Goal: Share content: Share content

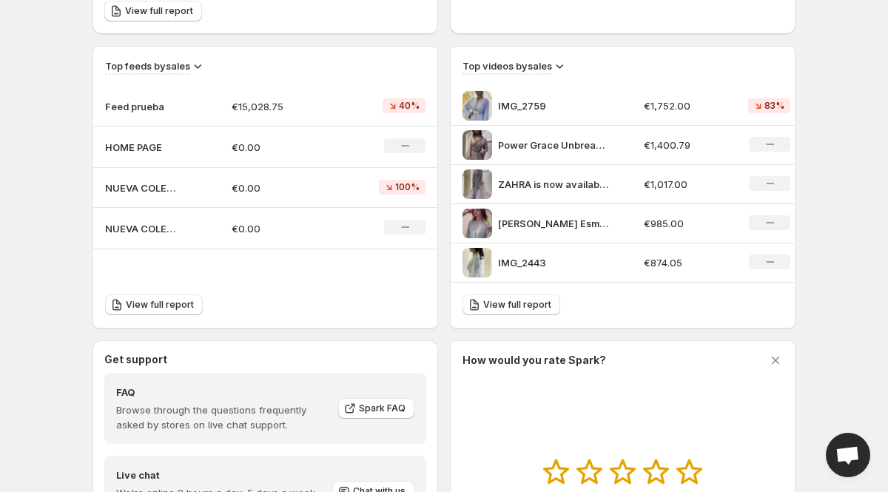
scroll to position [454, 0]
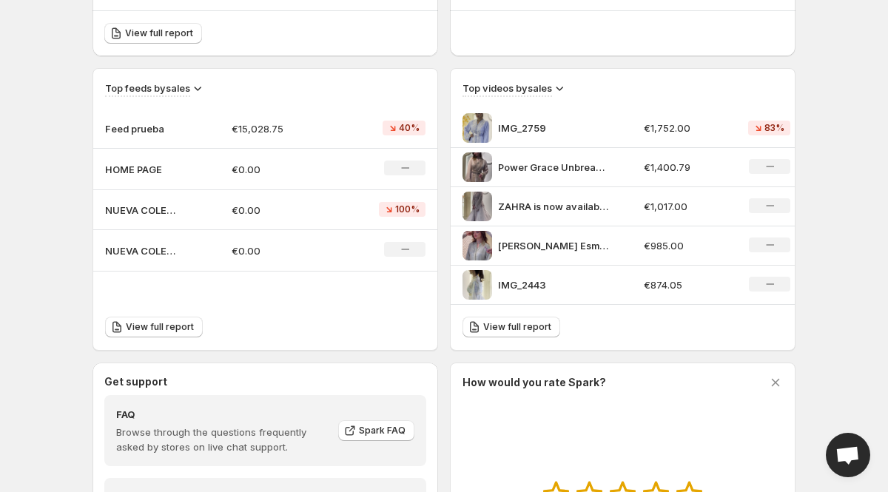
click at [274, 129] on p "€15,028.75" at bounding box center [283, 128] width 103 height 15
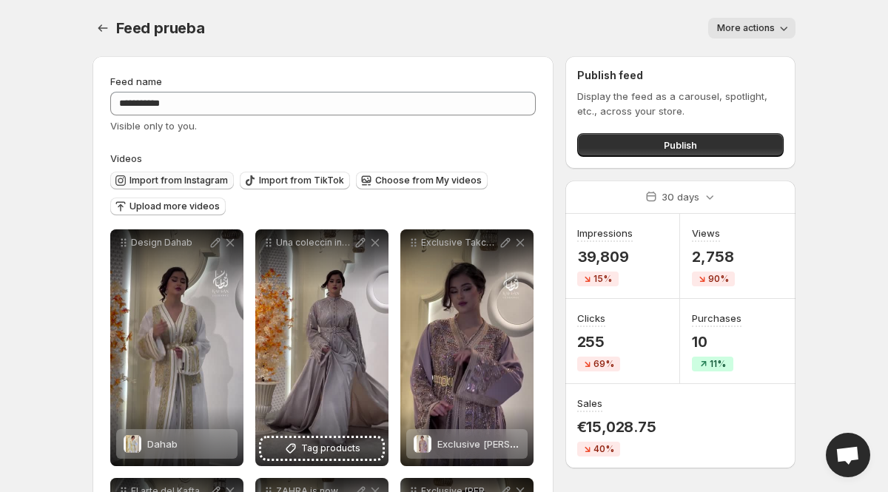
click at [192, 183] on span "Import from Instagram" at bounding box center [178, 181] width 98 height 12
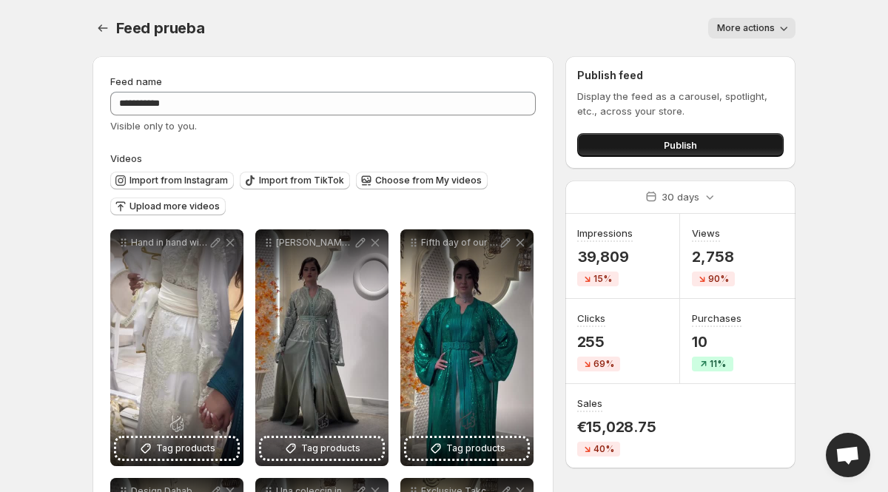
click at [706, 139] on button "Publish" at bounding box center [680, 145] width 206 height 24
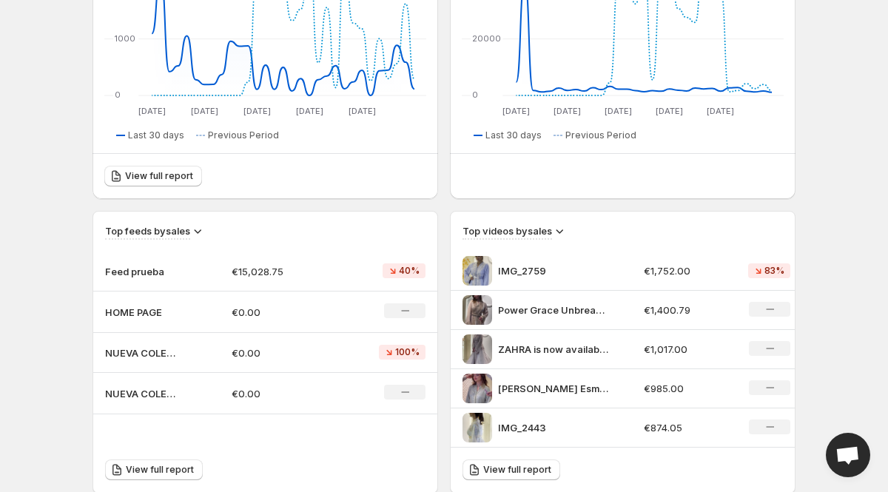
scroll to position [285, 0]
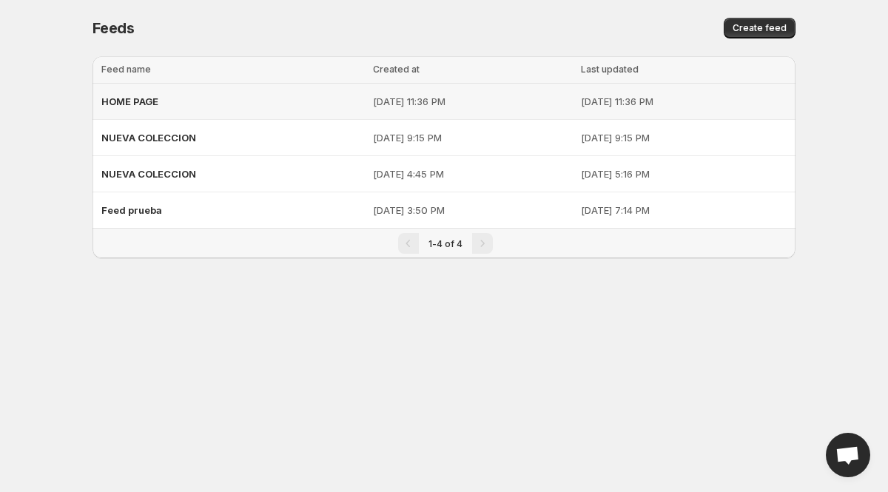
click at [258, 102] on div "HOME PAGE" at bounding box center [232, 101] width 263 height 27
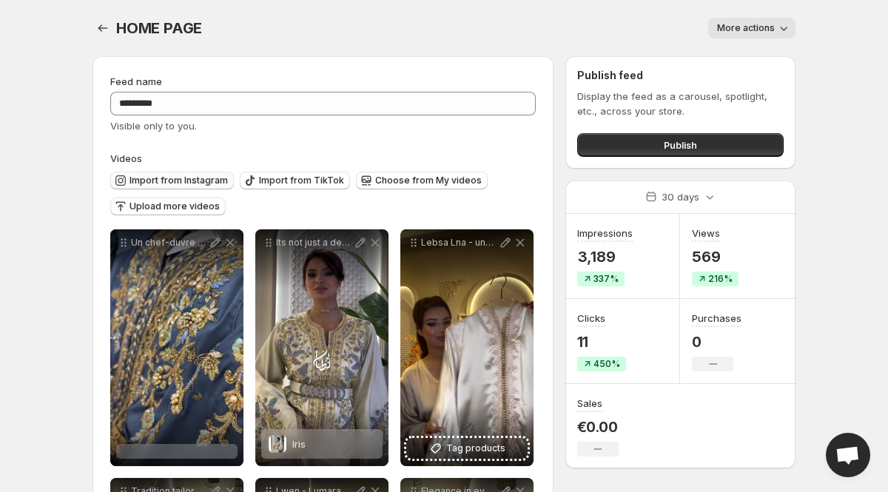
click at [194, 186] on span "Import from Instagram" at bounding box center [178, 181] width 98 height 12
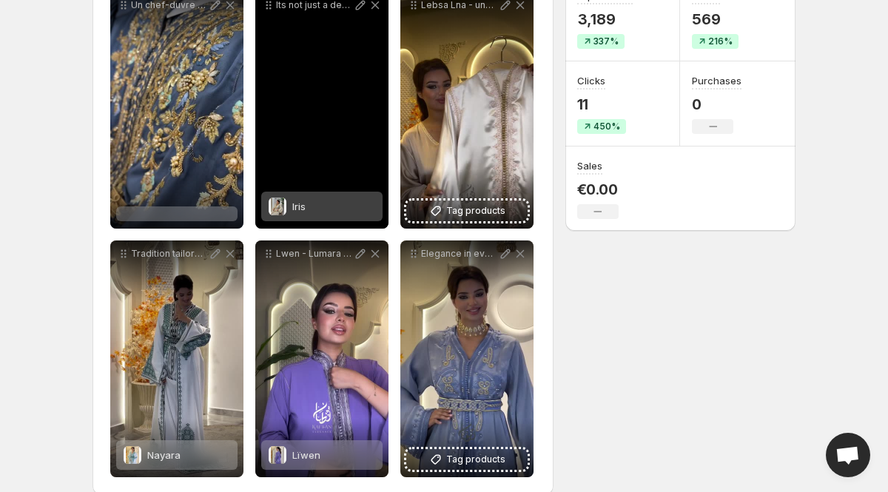
scroll to position [259, 0]
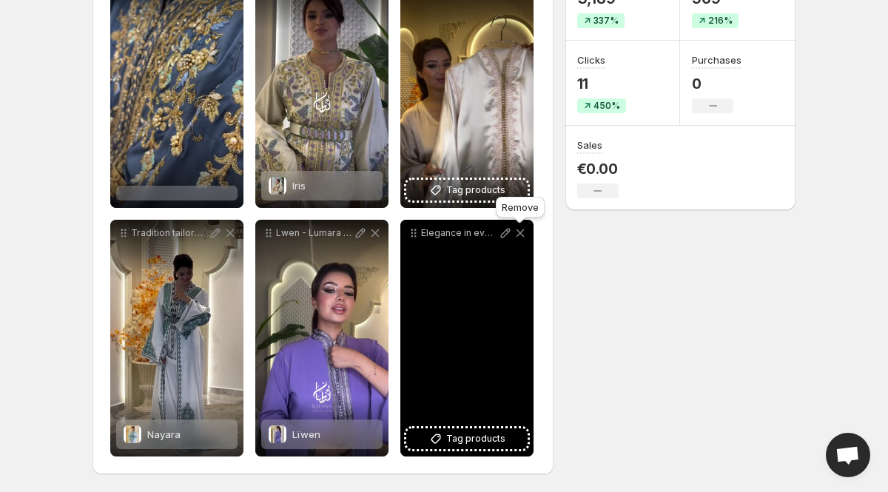
click at [519, 235] on icon at bounding box center [520, 233] width 15 height 15
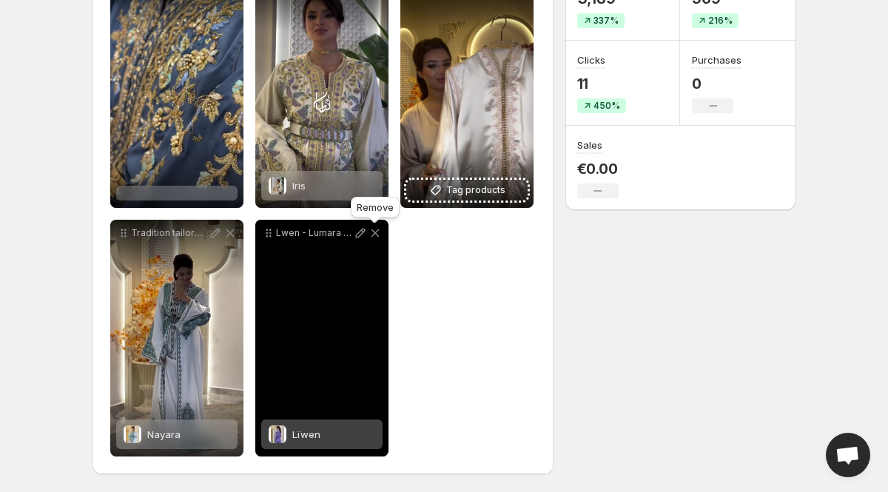
click at [376, 235] on icon at bounding box center [375, 233] width 15 height 15
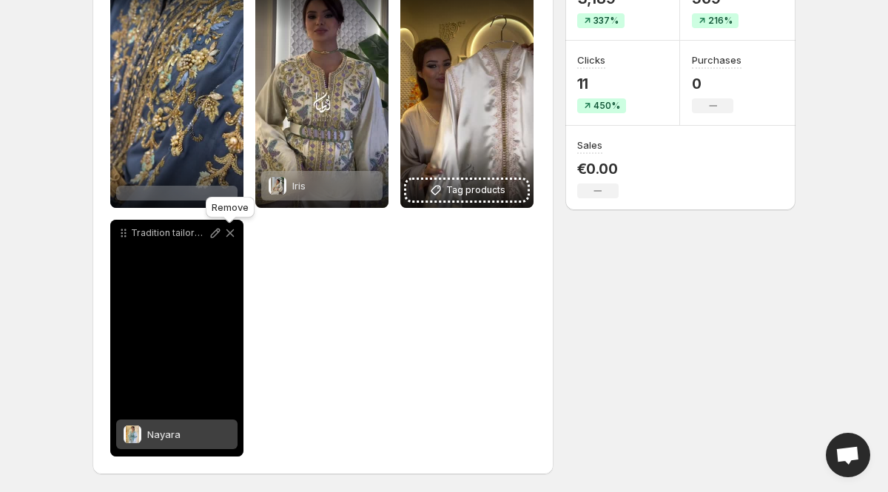
click at [230, 239] on icon at bounding box center [230, 233] width 15 height 15
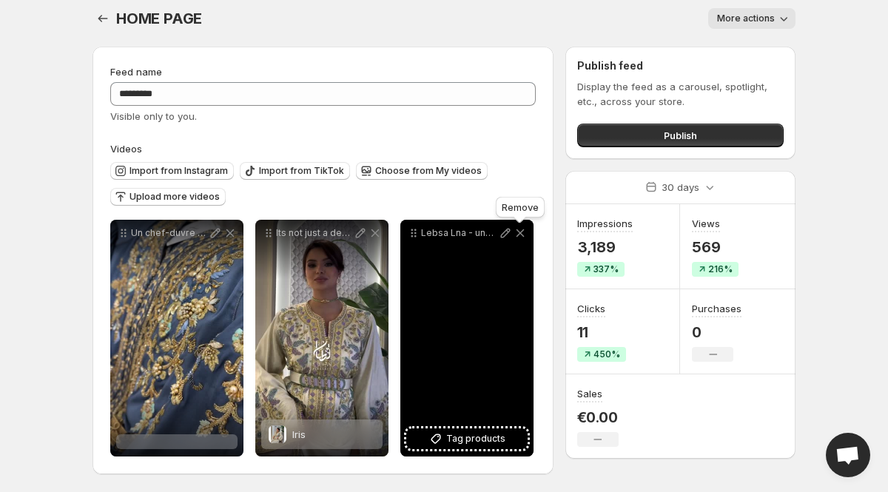
click at [521, 226] on icon at bounding box center [520, 233] width 15 height 15
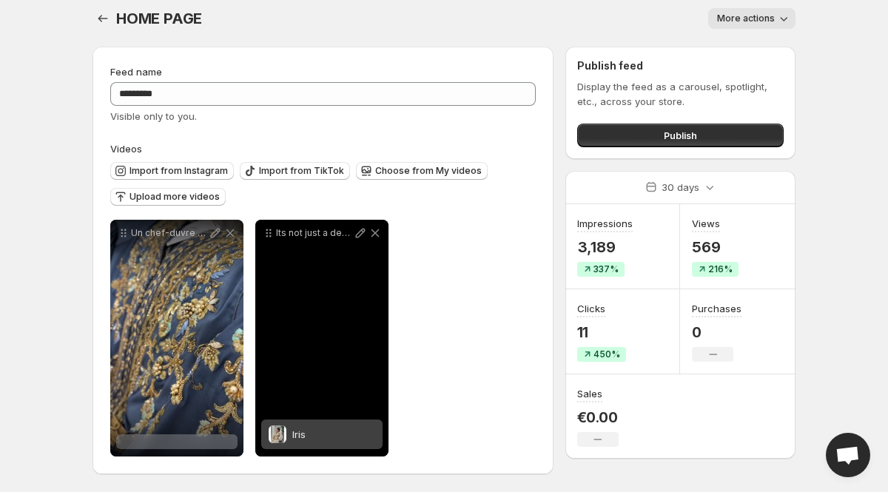
click at [384, 230] on div "Its not just a design Its that feeling when you look in the mirror and smile wi…" at bounding box center [321, 233] width 133 height 27
click at [377, 231] on icon at bounding box center [375, 233] width 15 height 15
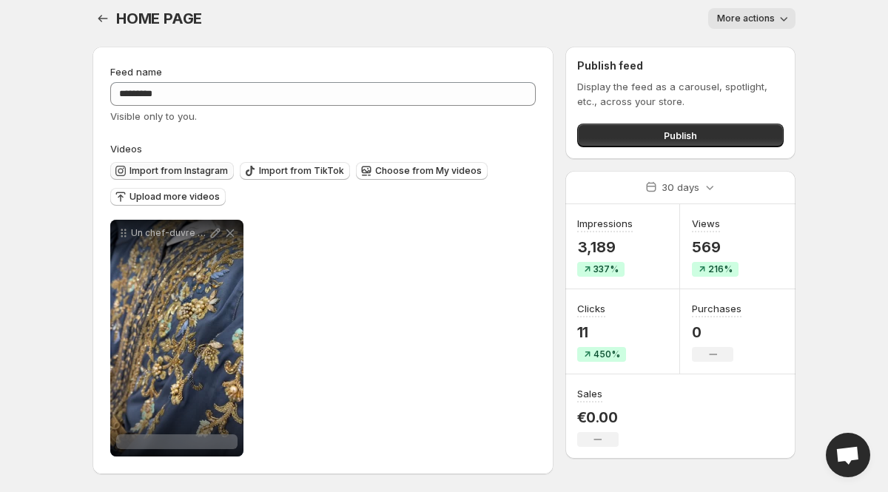
click at [178, 172] on span "Import from Instagram" at bounding box center [178, 171] width 98 height 12
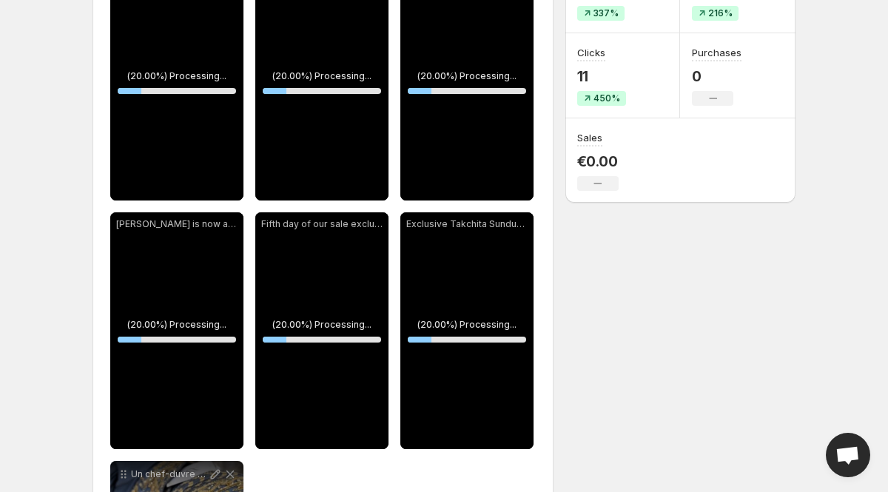
scroll to position [507, 0]
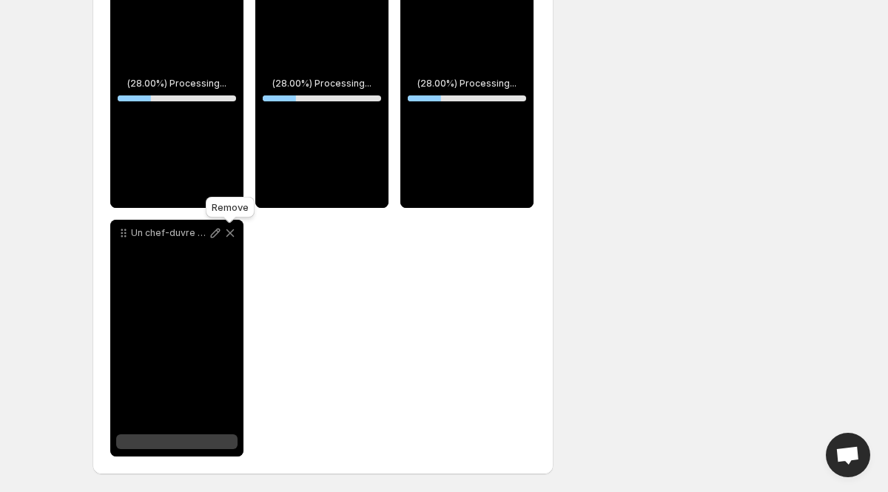
click at [231, 235] on icon at bounding box center [230, 233] width 15 height 15
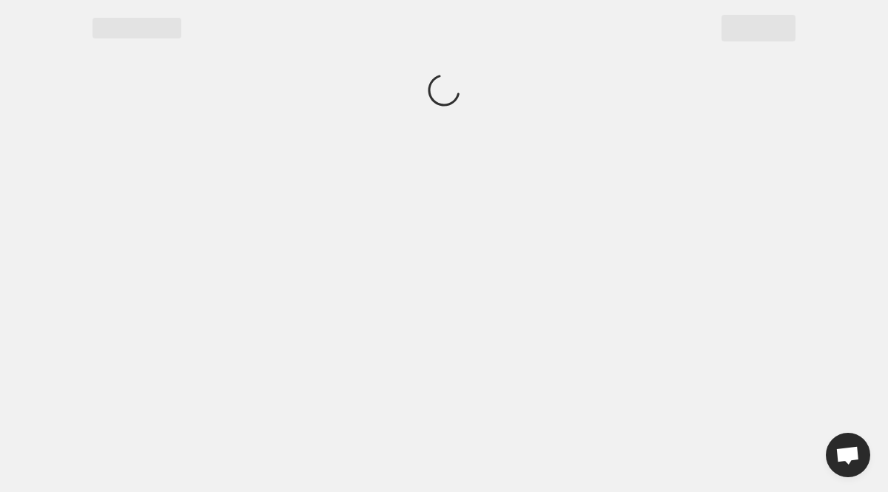
scroll to position [0, 0]
